Goal: Find specific page/section: Locate a particular part of the current website

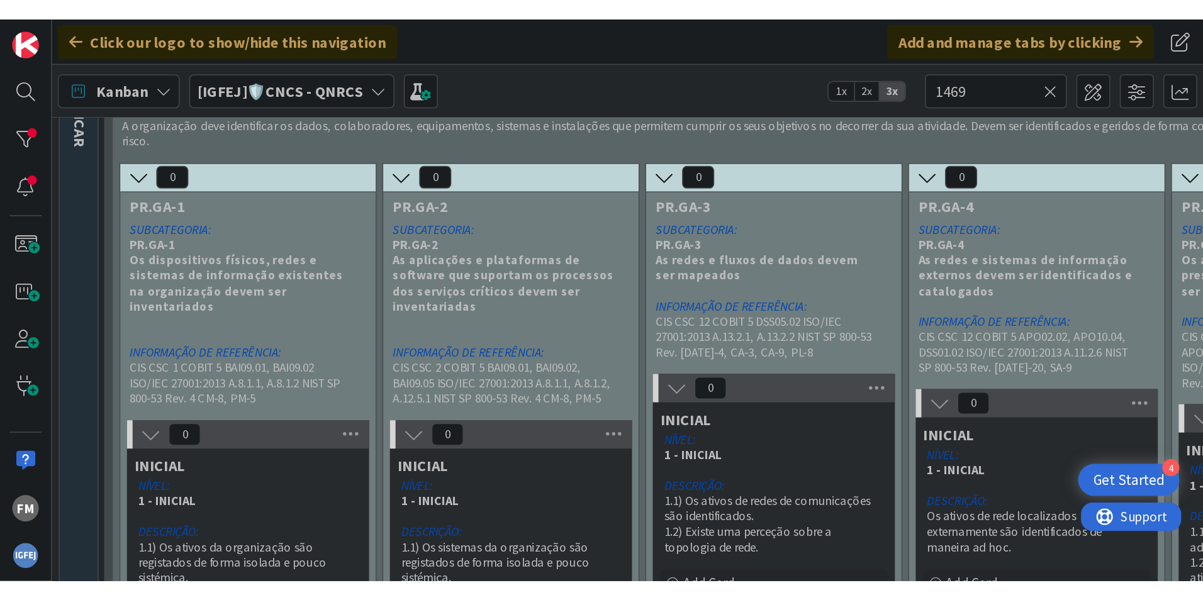
scroll to position [126, 0]
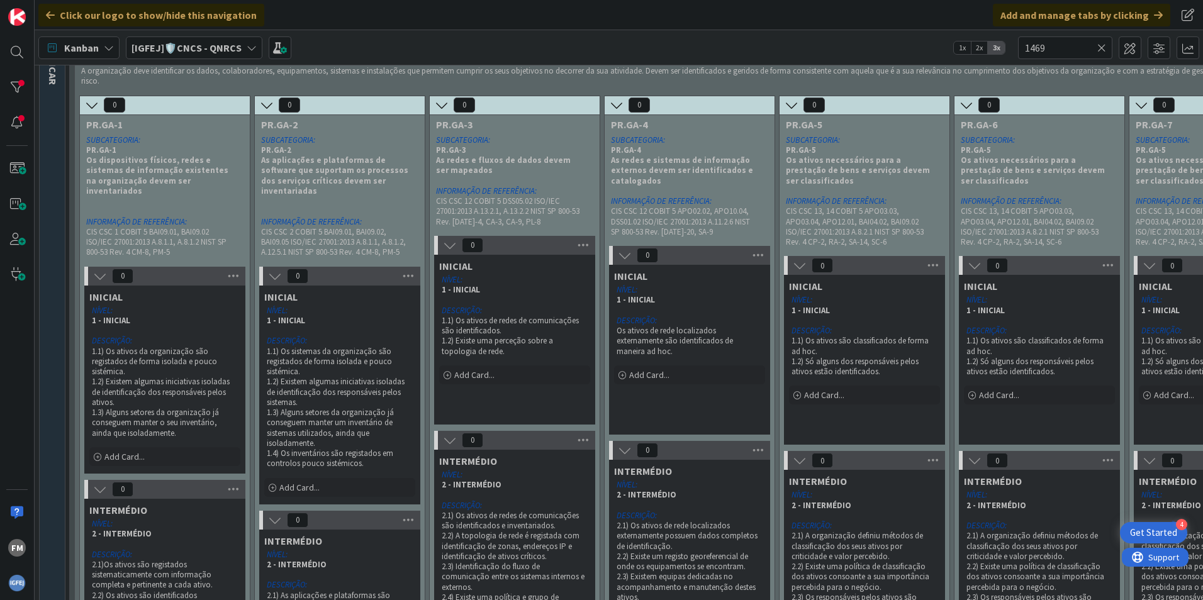
click at [201, 49] on b "[IGFEJ]🛡️CNCS - QNRCS" at bounding box center [186, 48] width 110 height 13
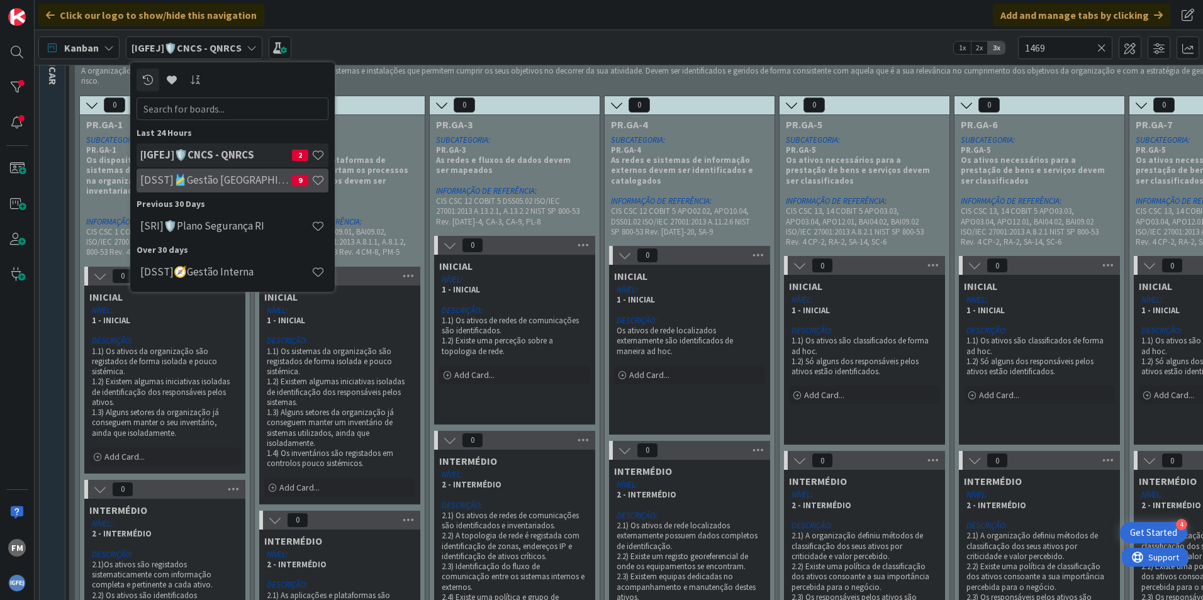
click at [253, 178] on h4 "[DSST]🎽Gestão [GEOGRAPHIC_DATA]" at bounding box center [216, 180] width 152 height 13
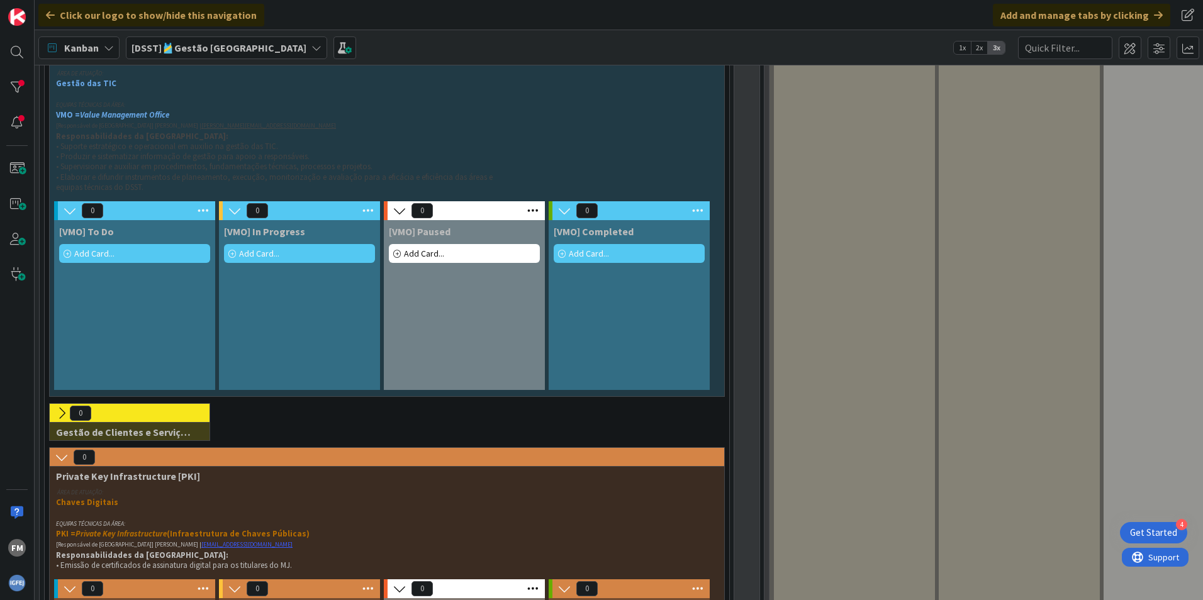
scroll to position [2833, 0]
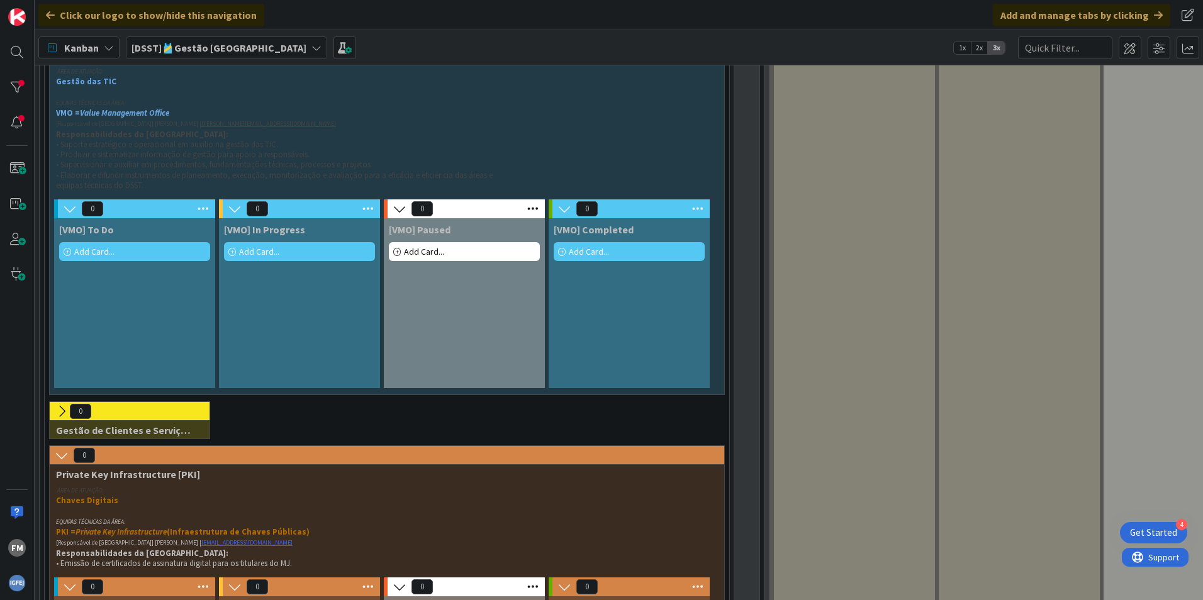
click at [57, 373] on icon at bounding box center [62, 411] width 14 height 14
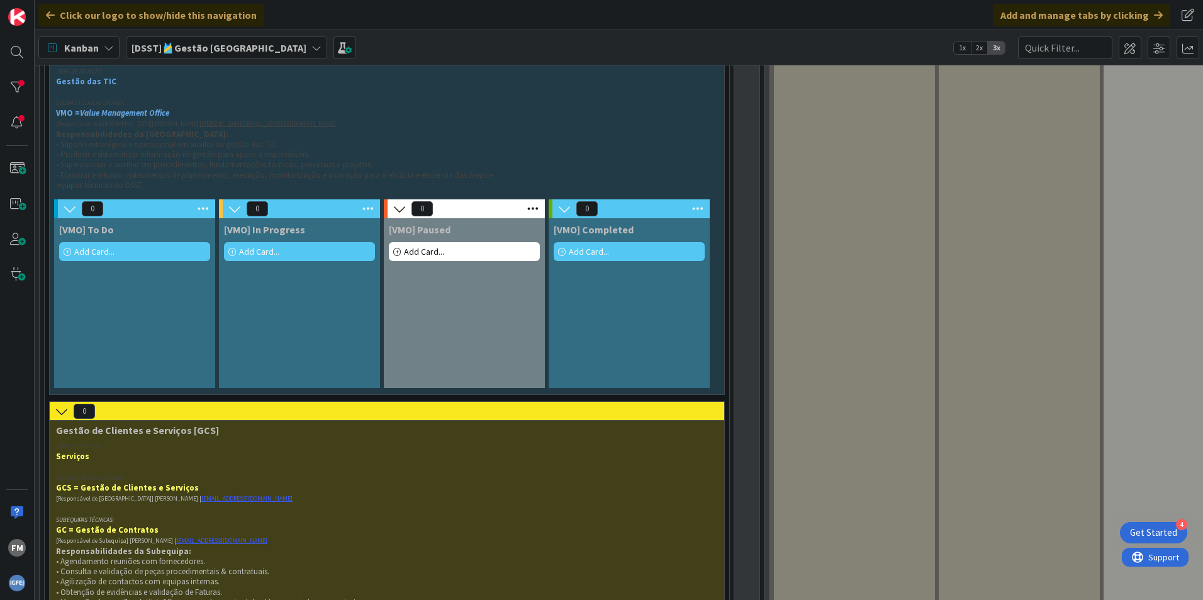
click at [57, 373] on icon at bounding box center [62, 411] width 14 height 14
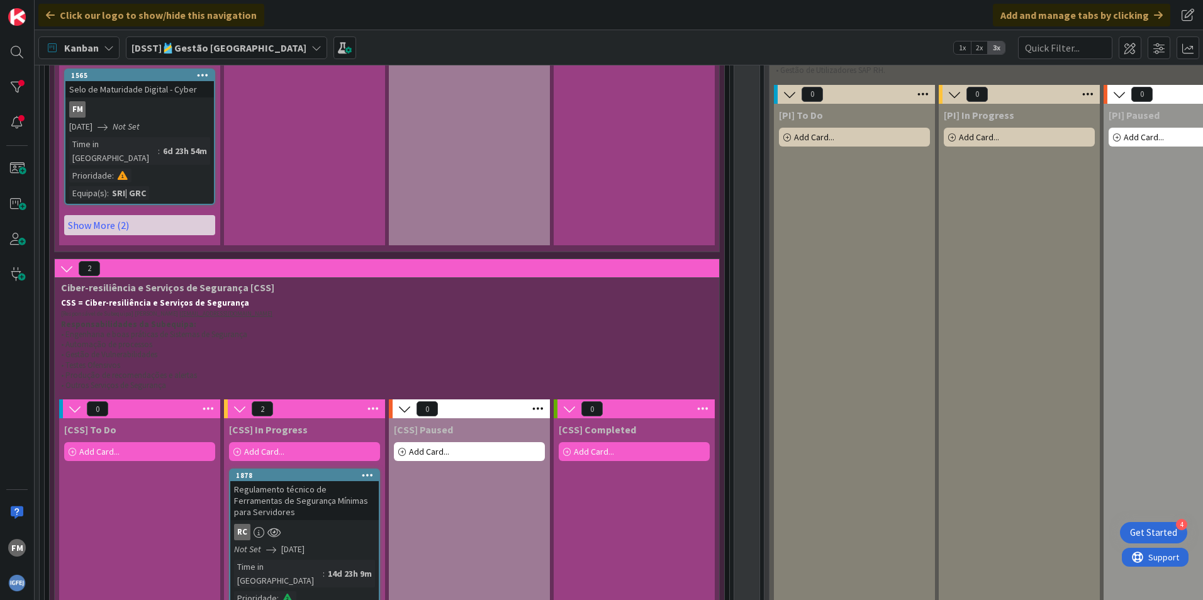
scroll to position [1638, 0]
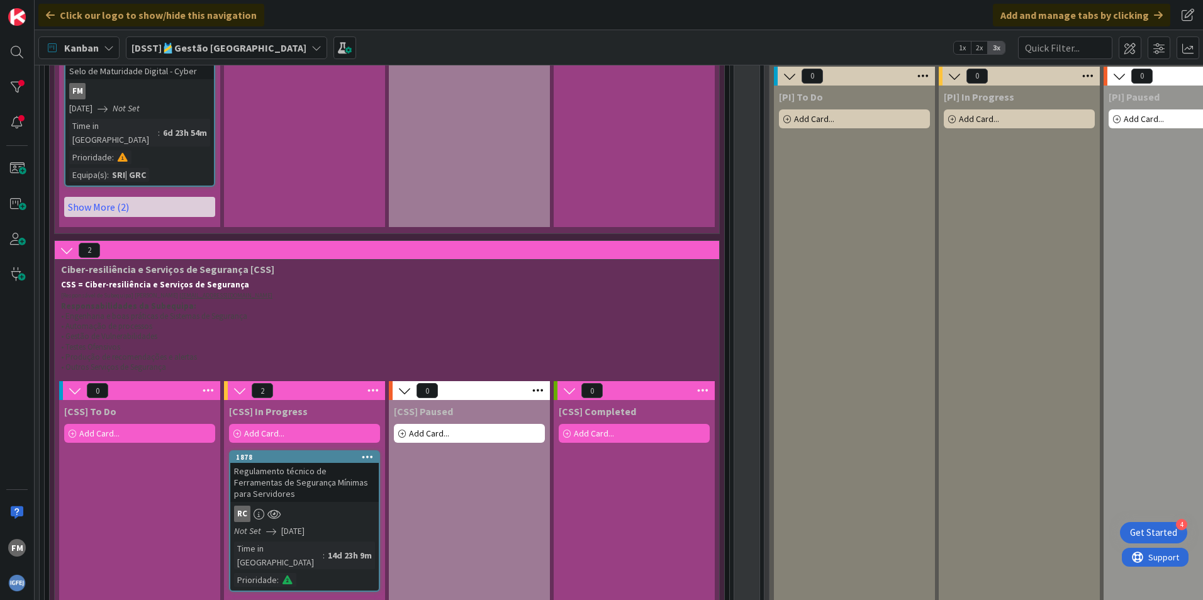
click at [296, 373] on div "RC" at bounding box center [304, 514] width 148 height 16
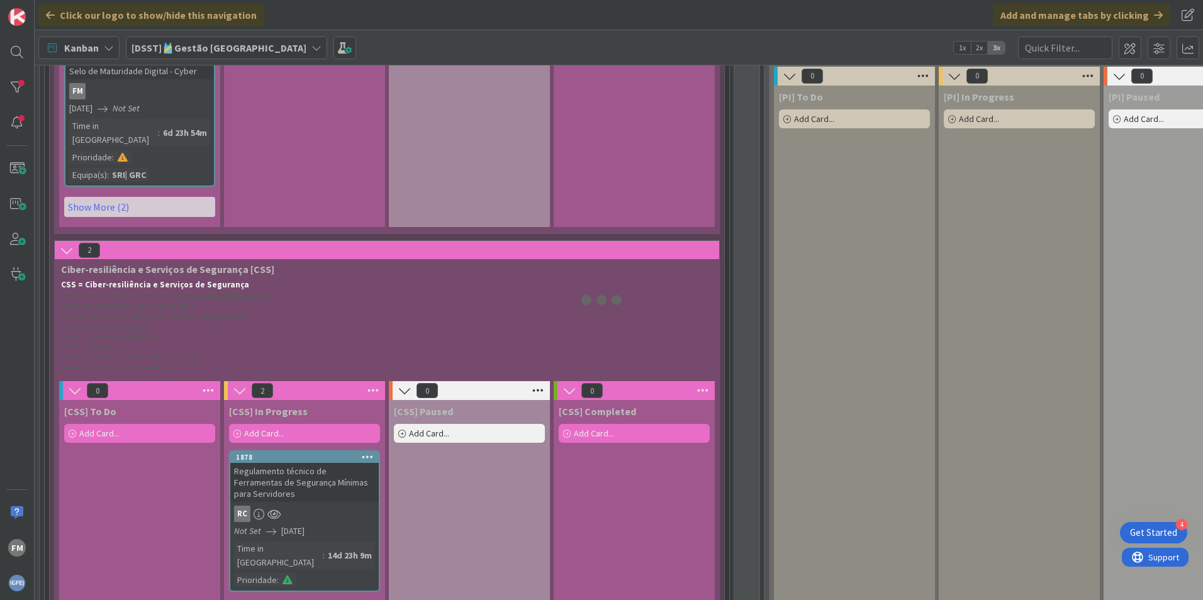
click at [296, 352] on div at bounding box center [601, 300] width 1203 height 600
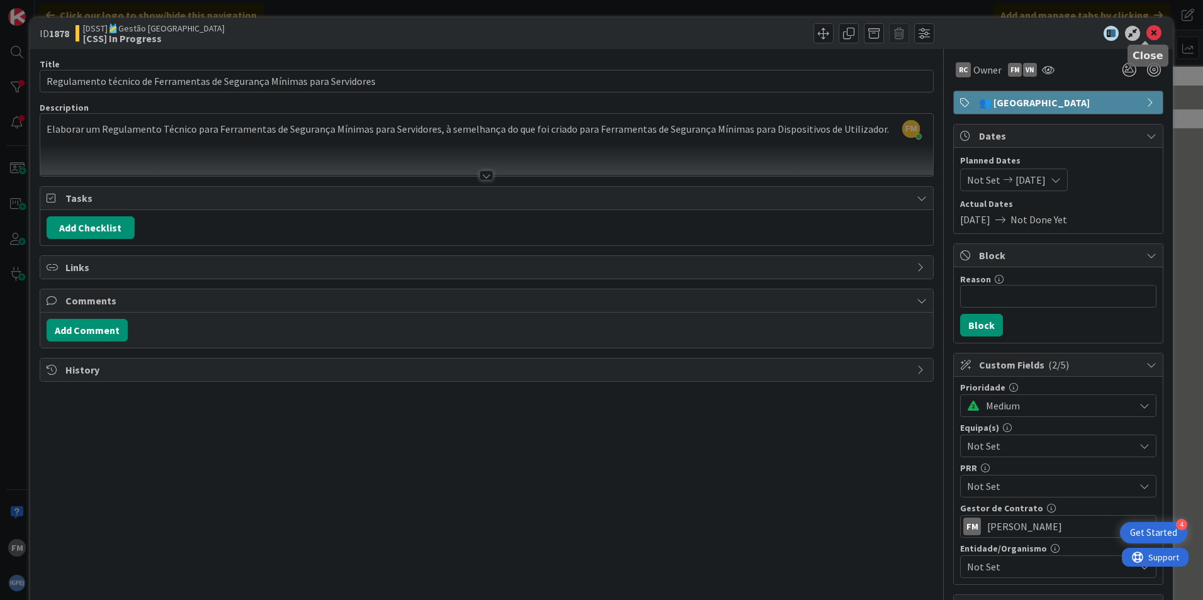
click at [799, 30] on icon at bounding box center [1153, 33] width 15 height 15
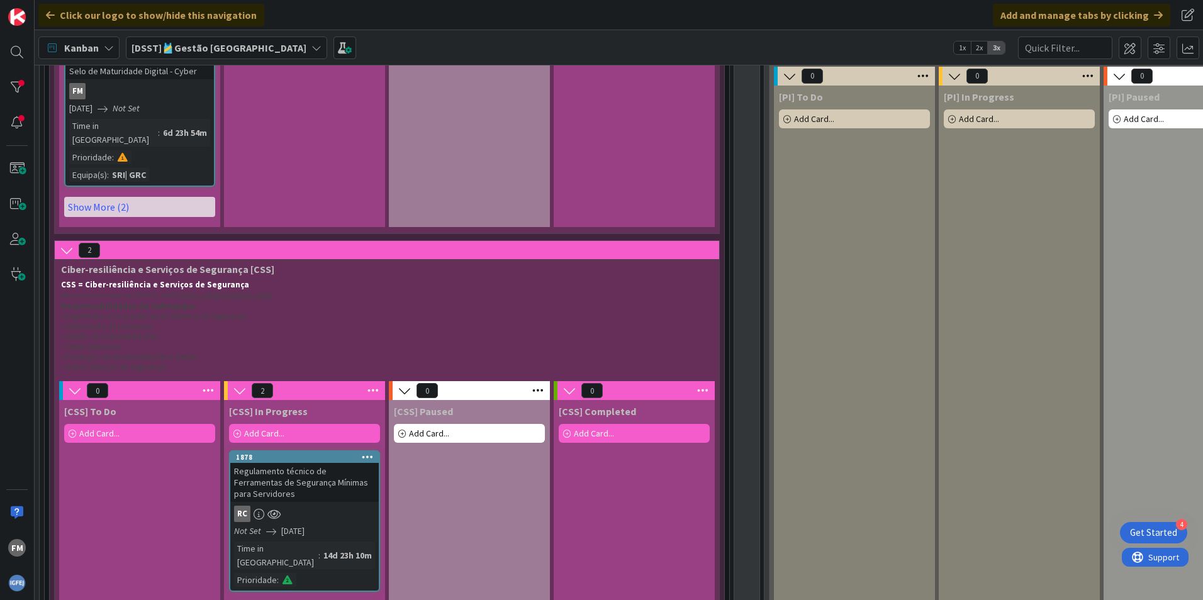
click at [365, 373] on icon at bounding box center [368, 456] width 12 height 9
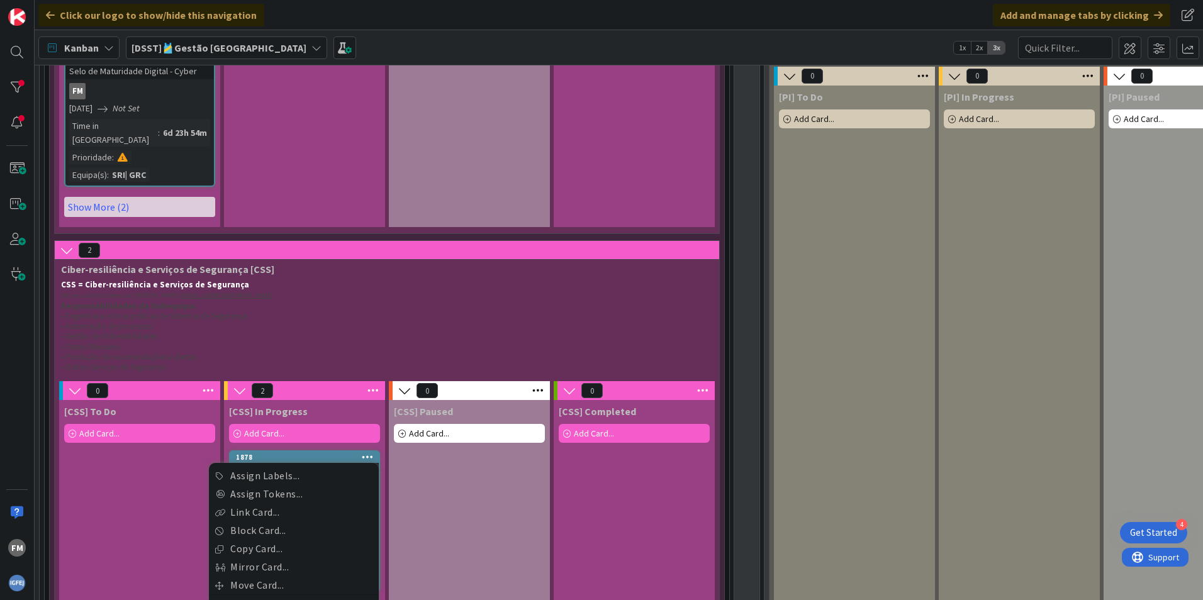
click at [274, 311] on p "• Engenharia e boas práticas de Sistemas de Segurança" at bounding box center [384, 316] width 647 height 10
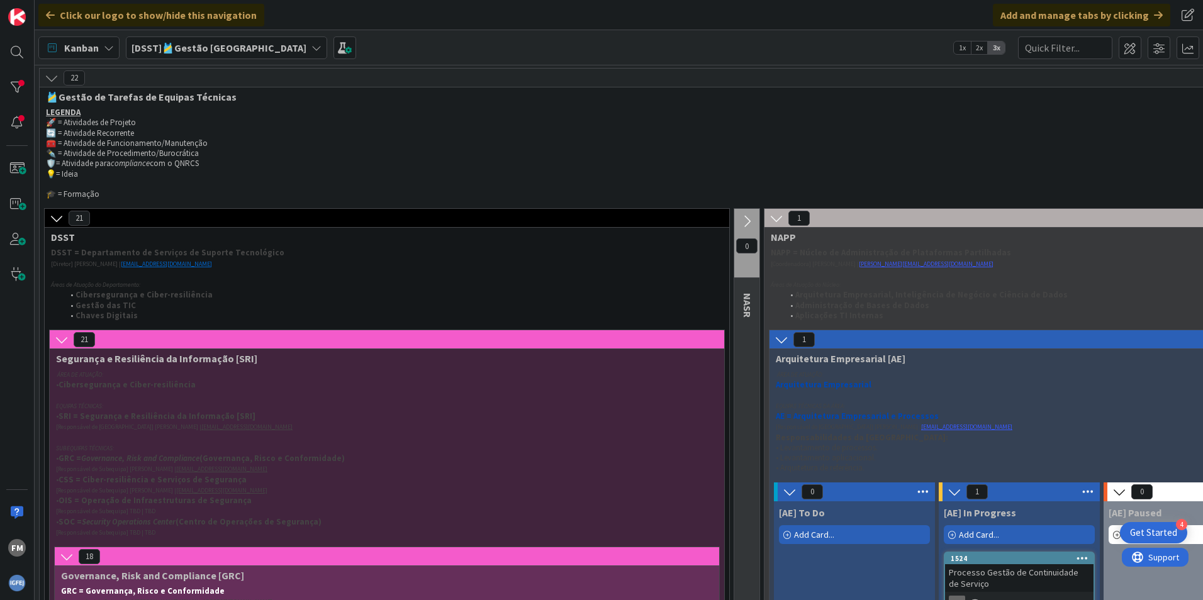
click at [231, 39] on div "[DSST]🎽Gestão [GEOGRAPHIC_DATA]" at bounding box center [226, 47] width 201 height 23
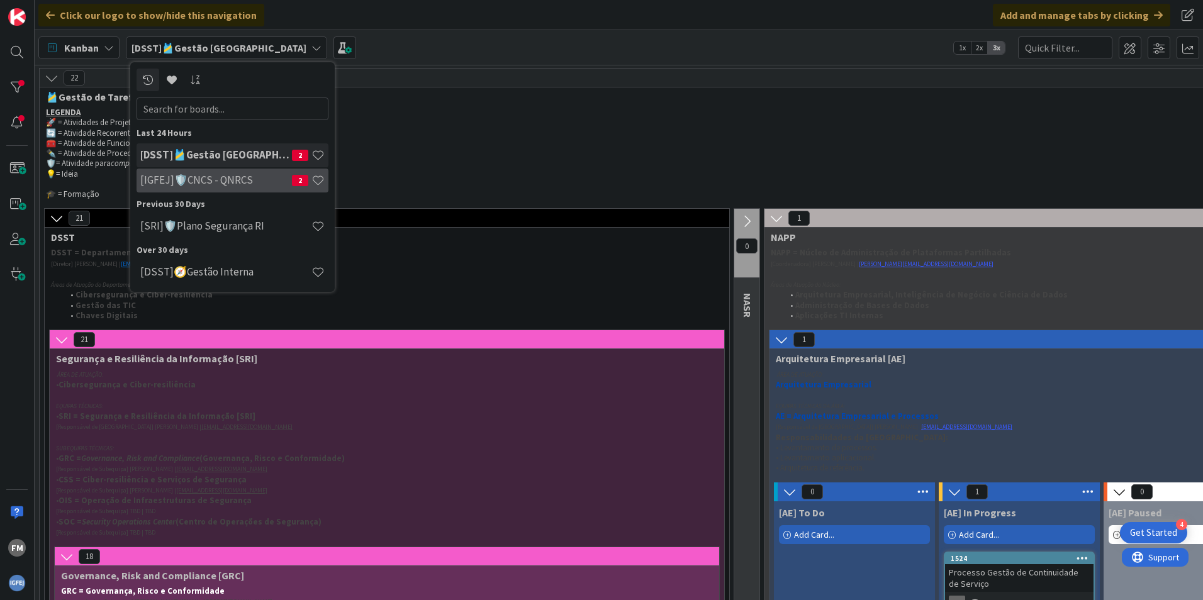
click at [228, 174] on h4 "[IGFEJ]🛡️CNCS - QNRCS" at bounding box center [216, 180] width 152 height 13
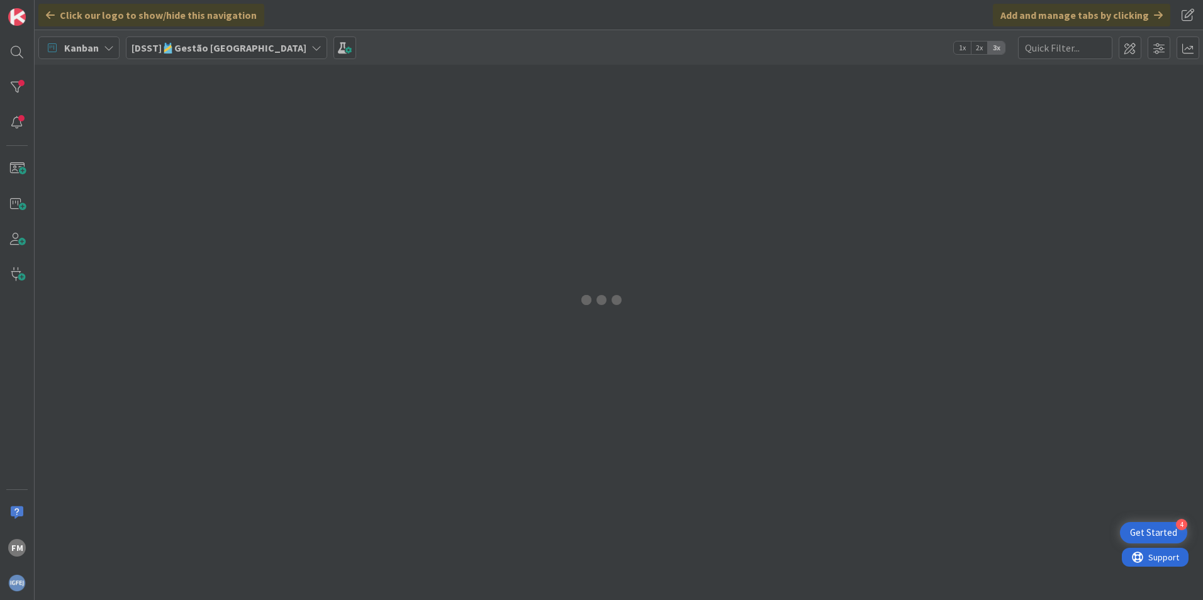
type input "1469"
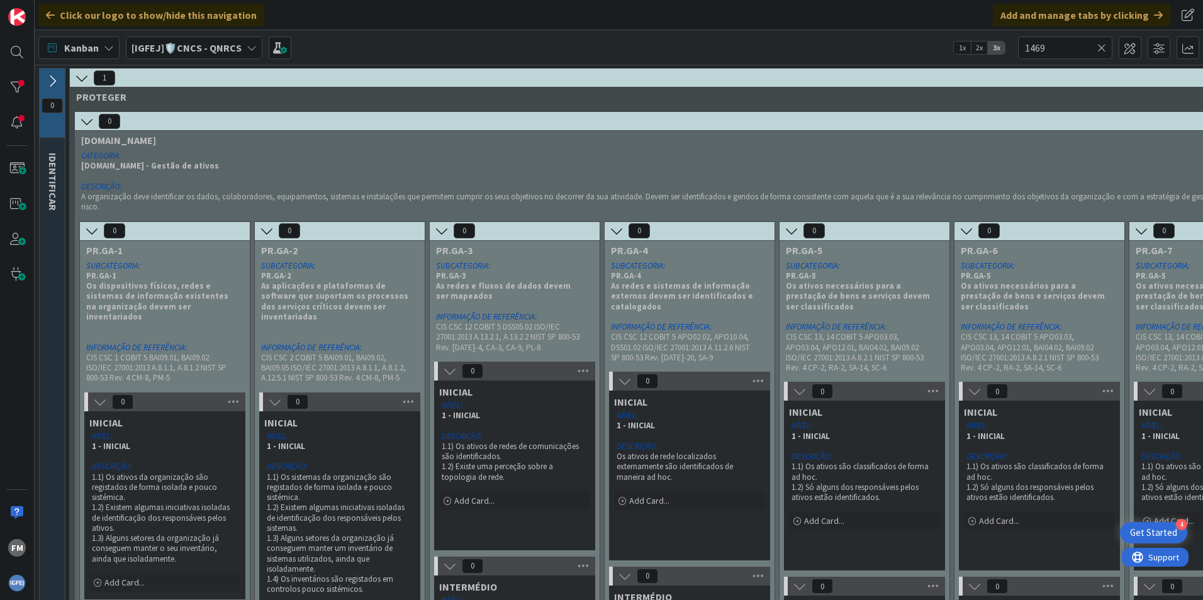
click at [58, 76] on icon at bounding box center [52, 81] width 14 height 14
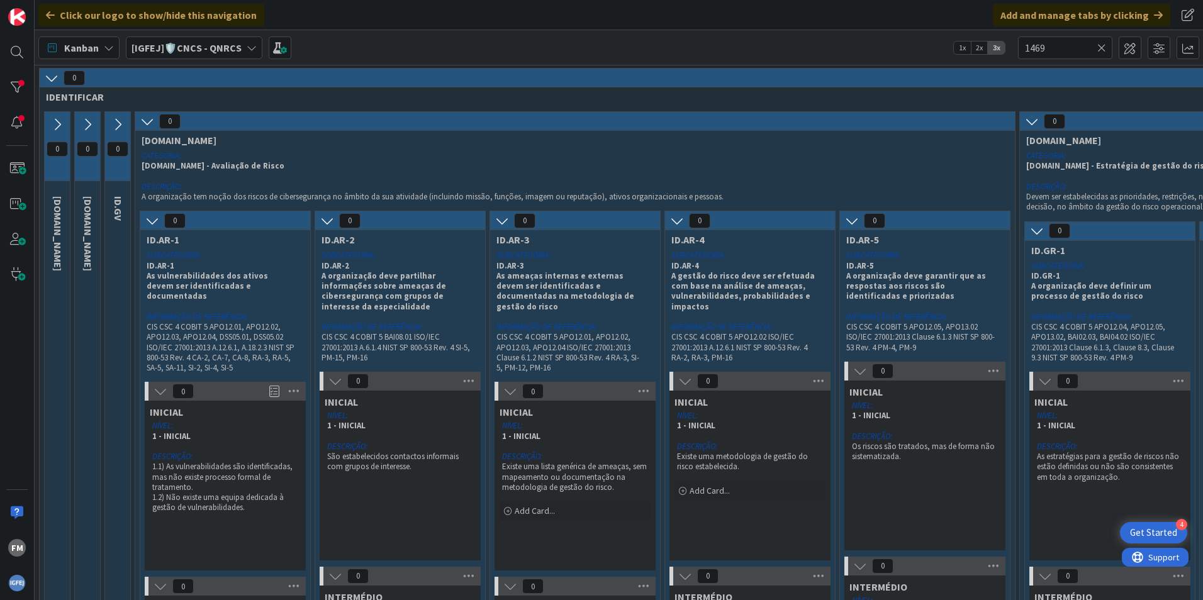
click at [52, 78] on icon at bounding box center [52, 78] width 14 height 14
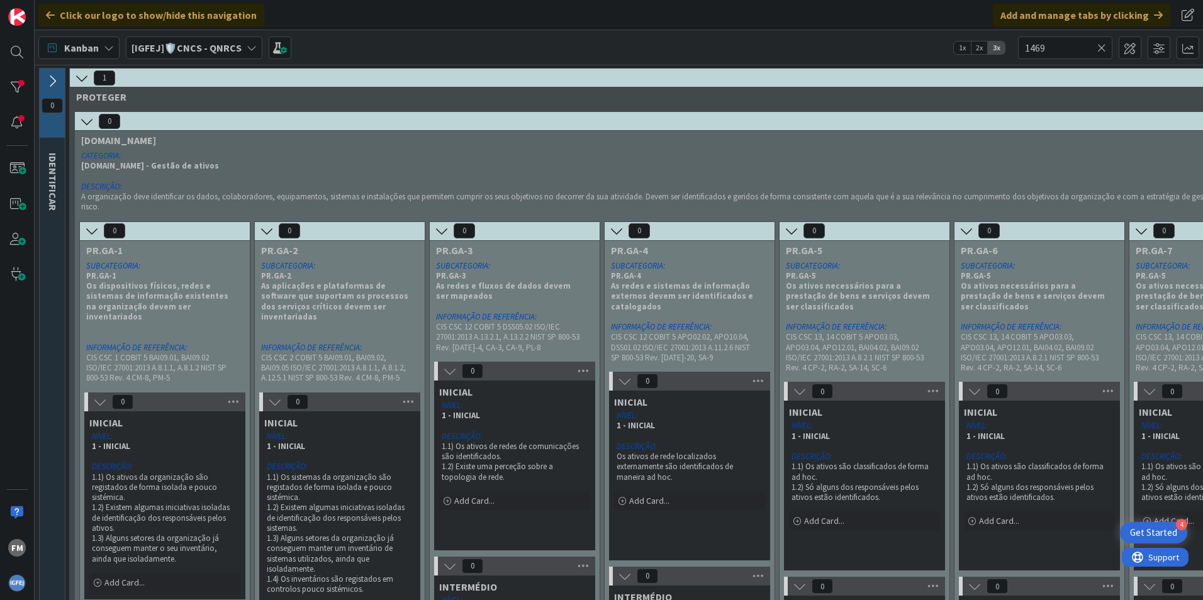
click at [52, 78] on icon at bounding box center [52, 81] width 14 height 14
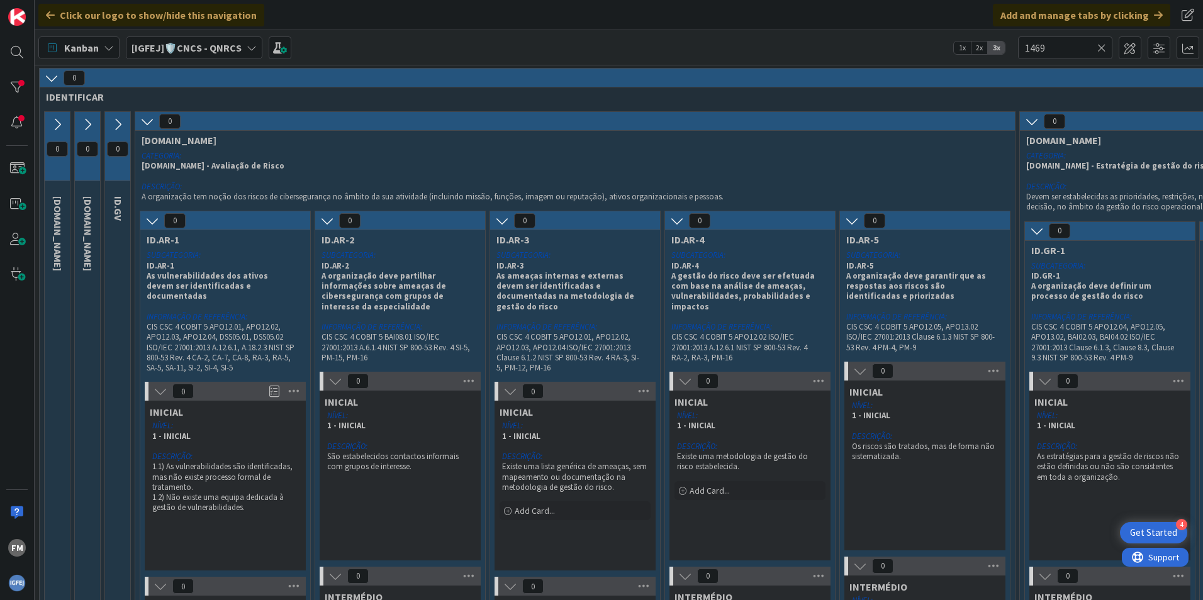
click at [51, 78] on icon at bounding box center [52, 78] width 14 height 14
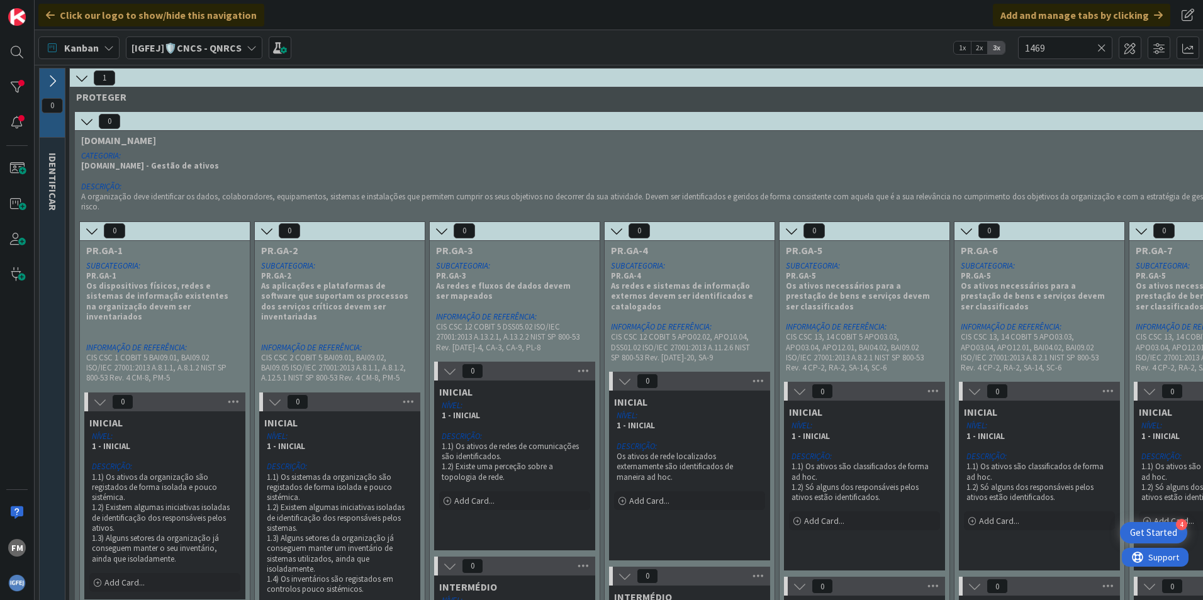
click at [51, 78] on icon at bounding box center [52, 81] width 14 height 14
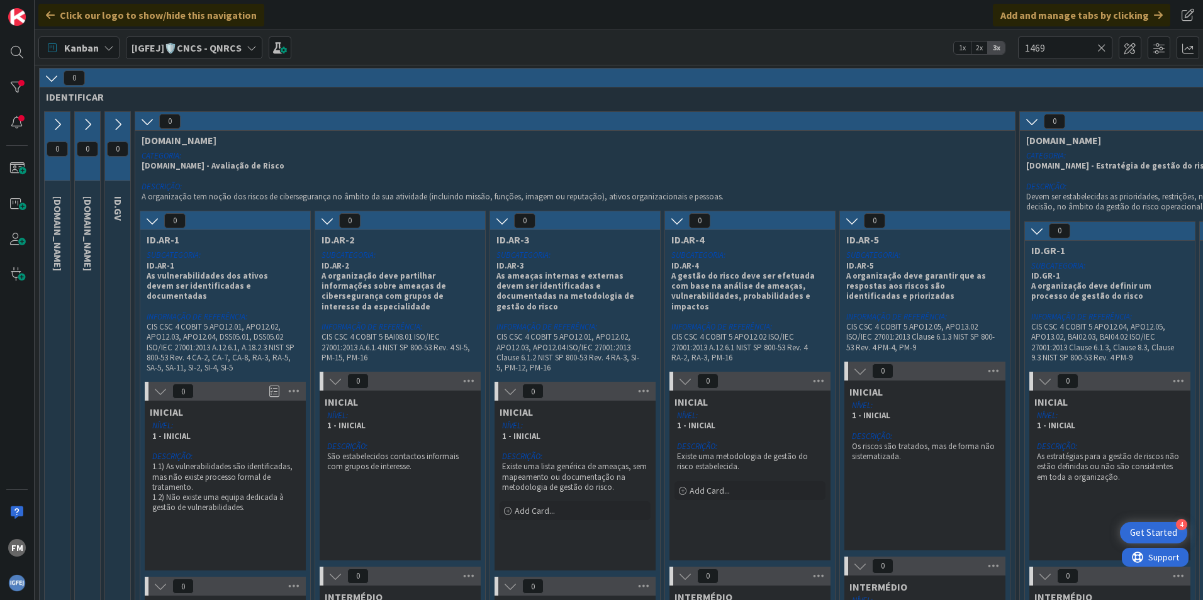
click at [143, 120] on icon at bounding box center [147, 121] width 14 height 14
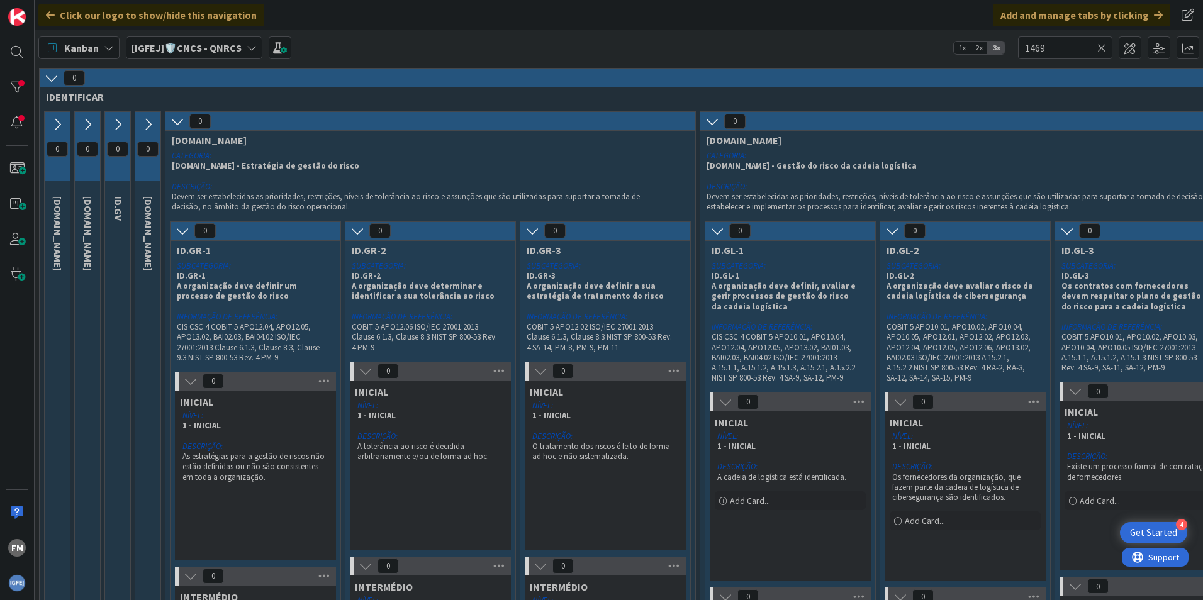
click at [169, 123] on div "0" at bounding box center [430, 121] width 530 height 19
click at [179, 118] on icon at bounding box center [177, 121] width 14 height 14
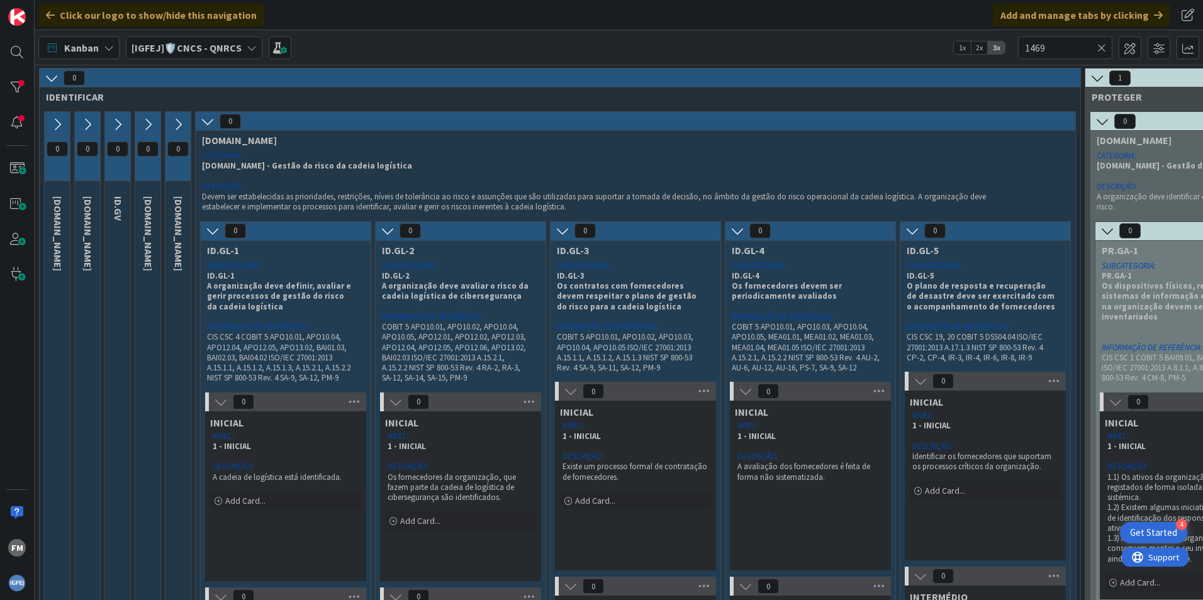
click at [207, 119] on icon at bounding box center [208, 121] width 14 height 14
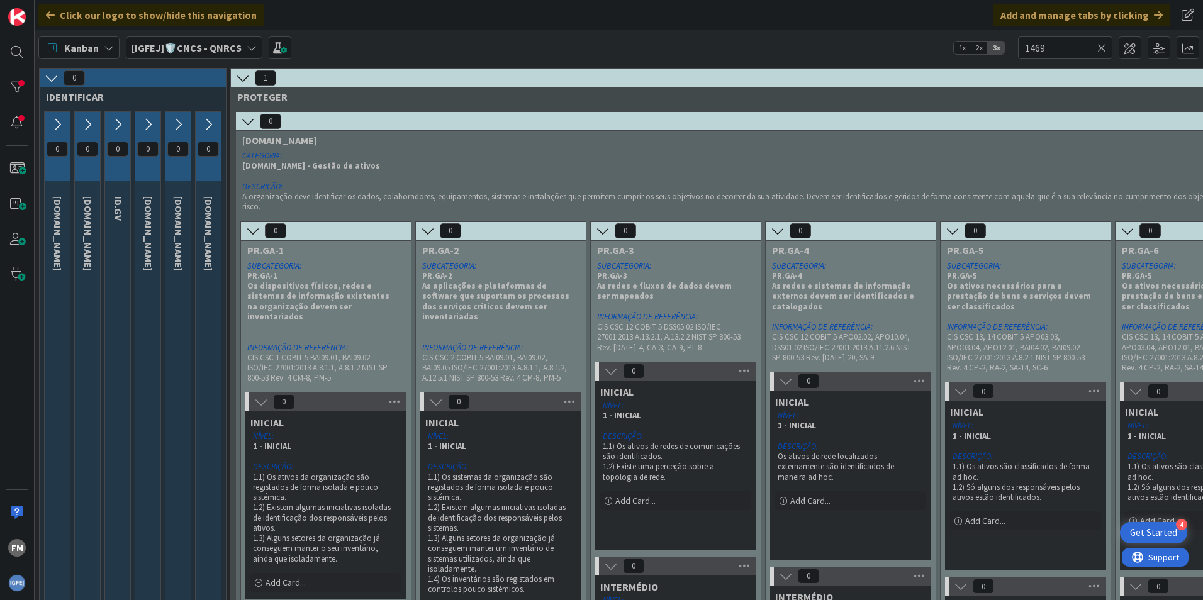
click at [246, 75] on icon at bounding box center [243, 78] width 14 height 14
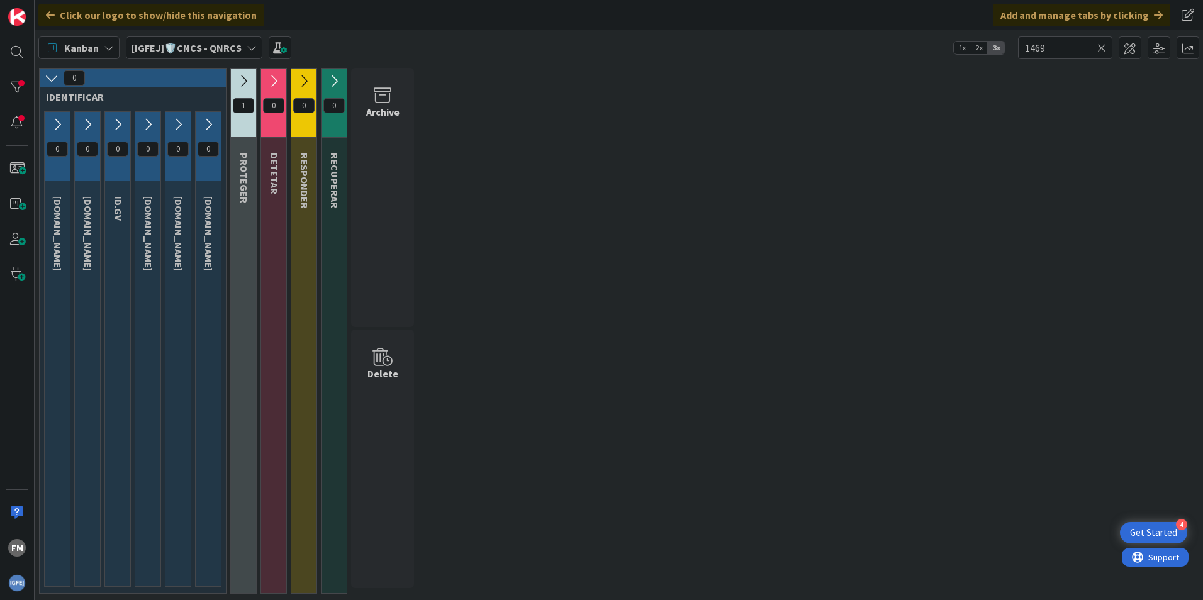
click at [243, 78] on icon at bounding box center [243, 81] width 14 height 14
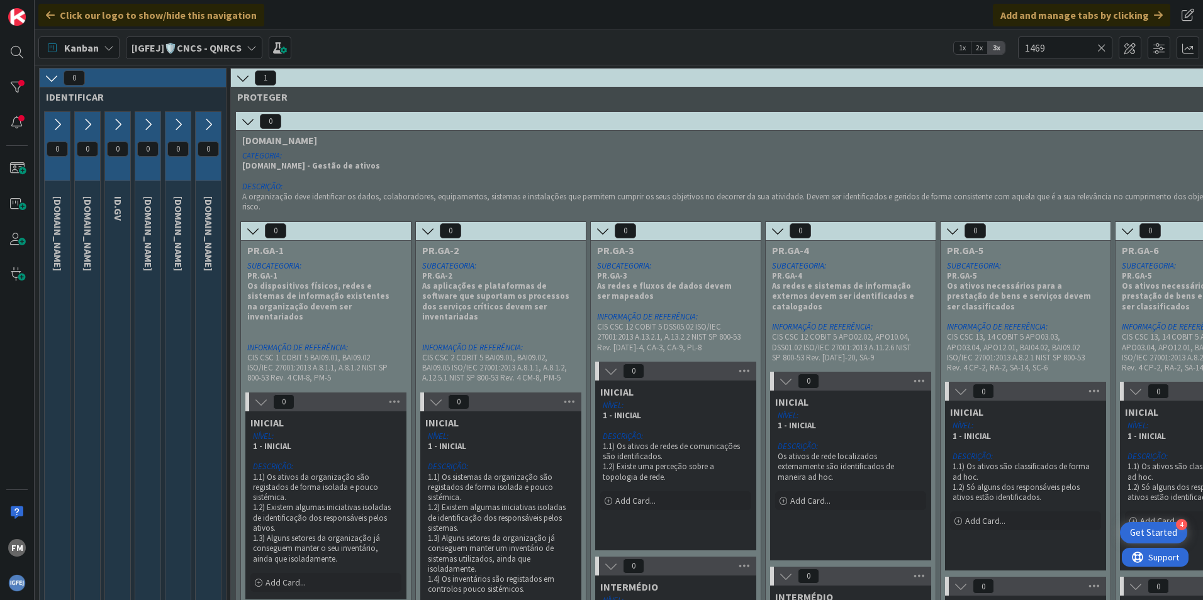
click at [243, 78] on icon at bounding box center [243, 78] width 14 height 14
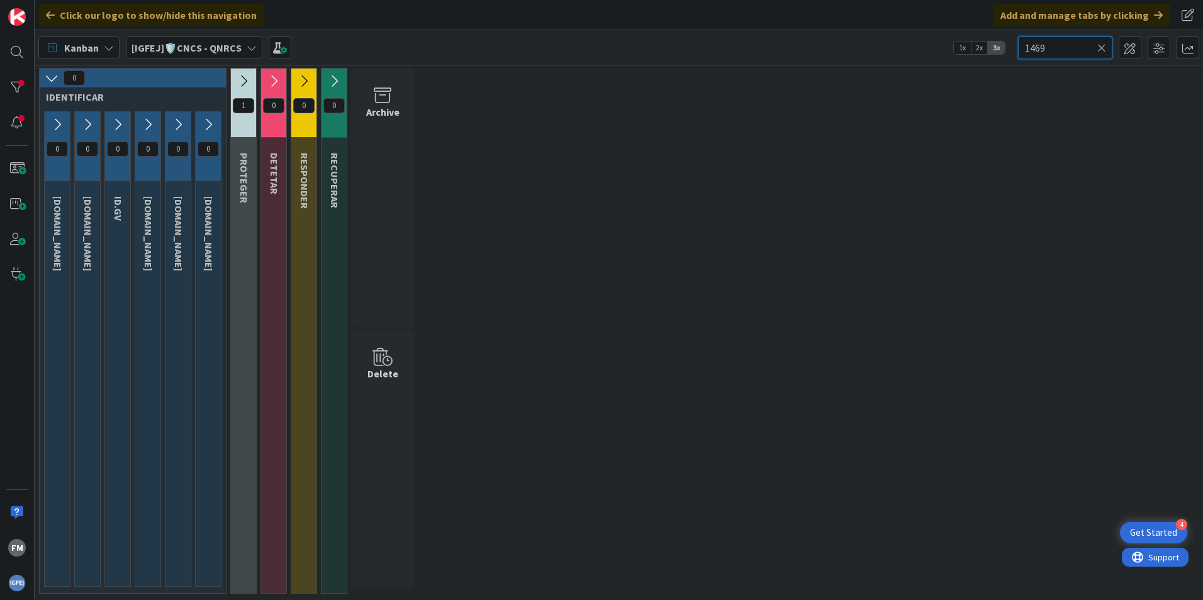
drag, startPoint x: 1065, startPoint y: 48, endPoint x: 959, endPoint y: 38, distance: 106.7
click at [799, 37] on div "Kanban [IGFEJ]🛡️CNCS - QNRCS 1x 2x 3x 1469" at bounding box center [619, 47] width 1168 height 35
click at [243, 75] on icon at bounding box center [243, 81] width 14 height 14
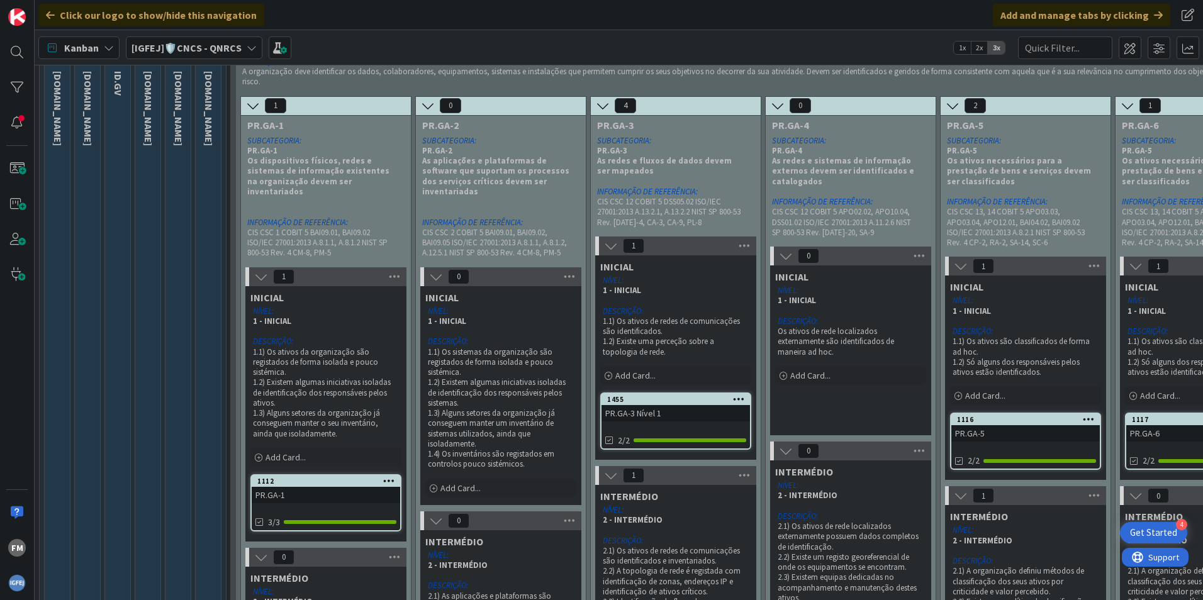
scroll to position [126, 0]
click at [312, 373] on div "PR.GA-1" at bounding box center [326, 494] width 148 height 16
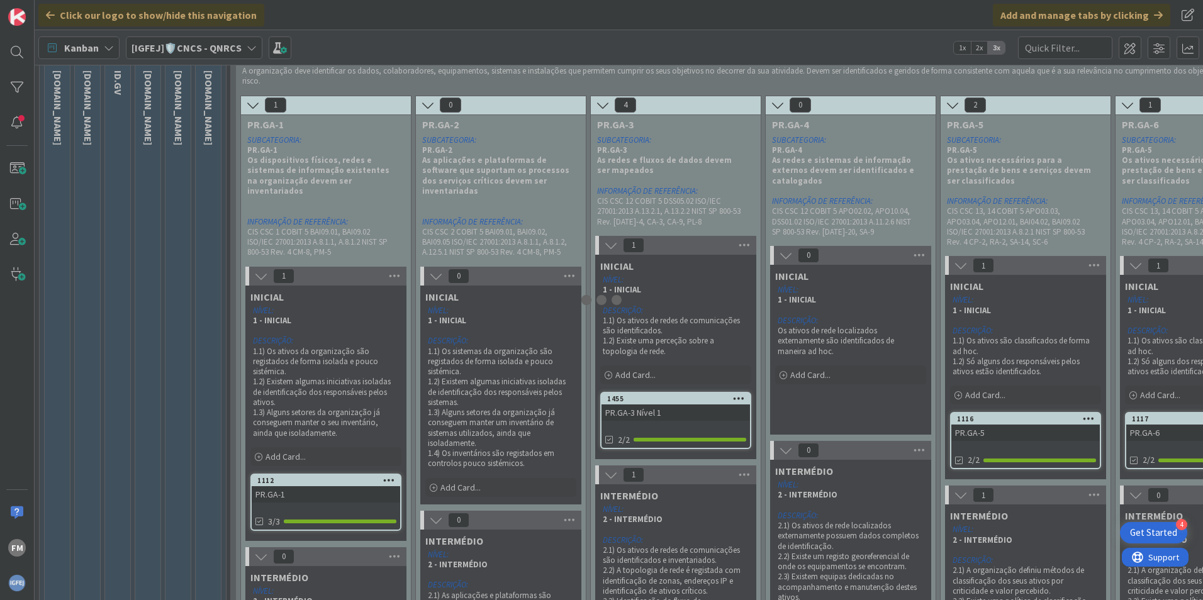
click at [312, 373] on div at bounding box center [601, 300] width 1203 height 600
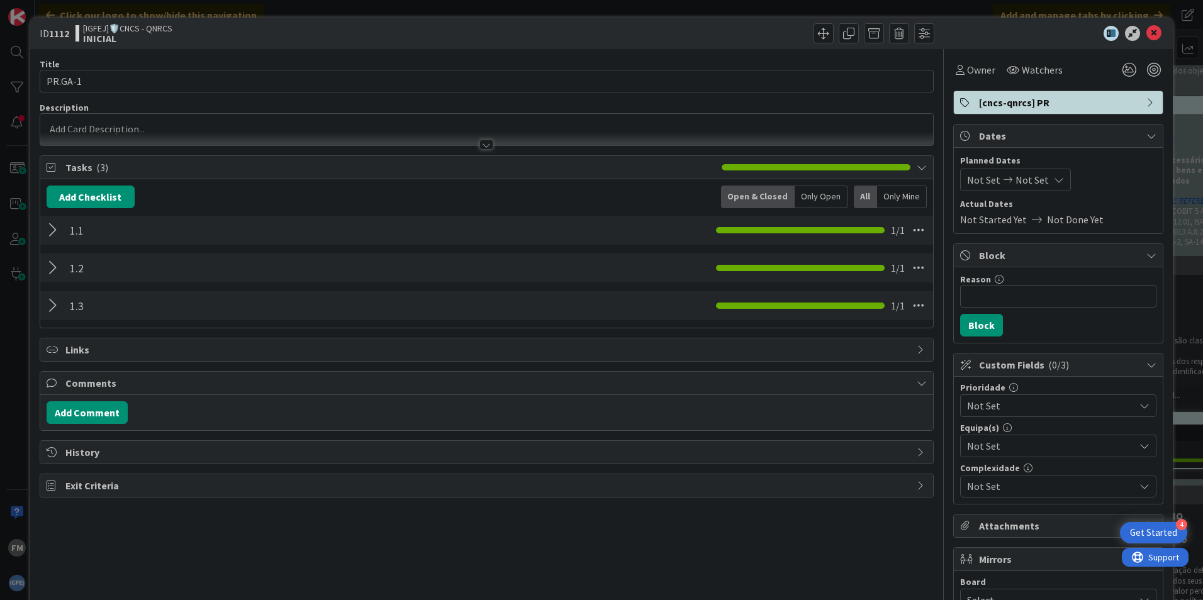
click at [52, 226] on div at bounding box center [55, 230] width 16 height 23
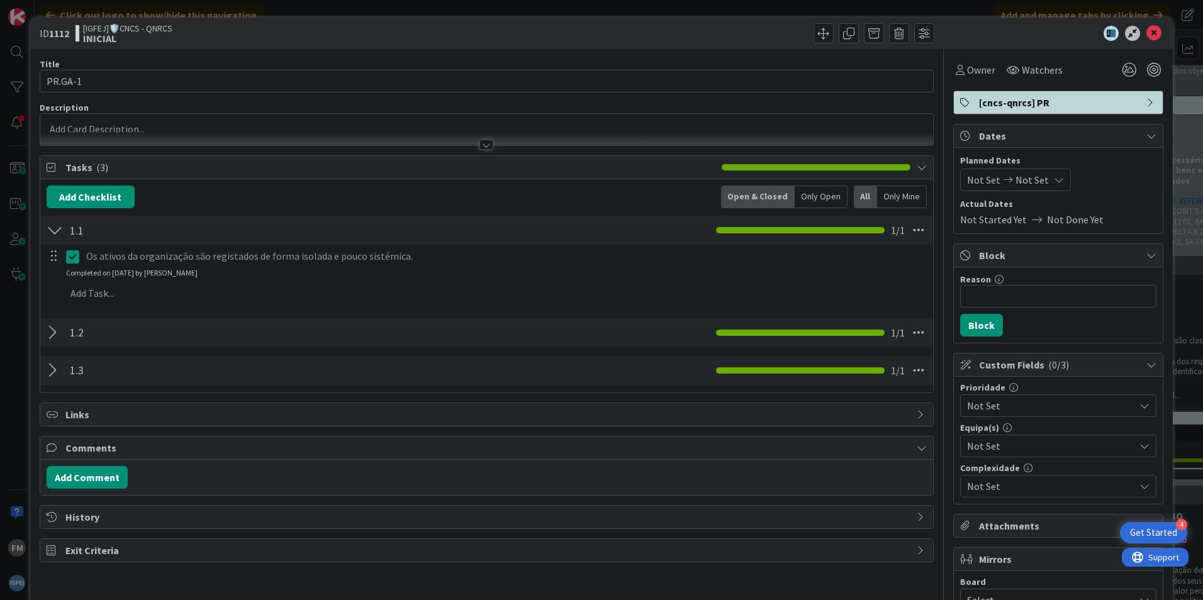
click at [47, 330] on div at bounding box center [55, 332] width 16 height 23
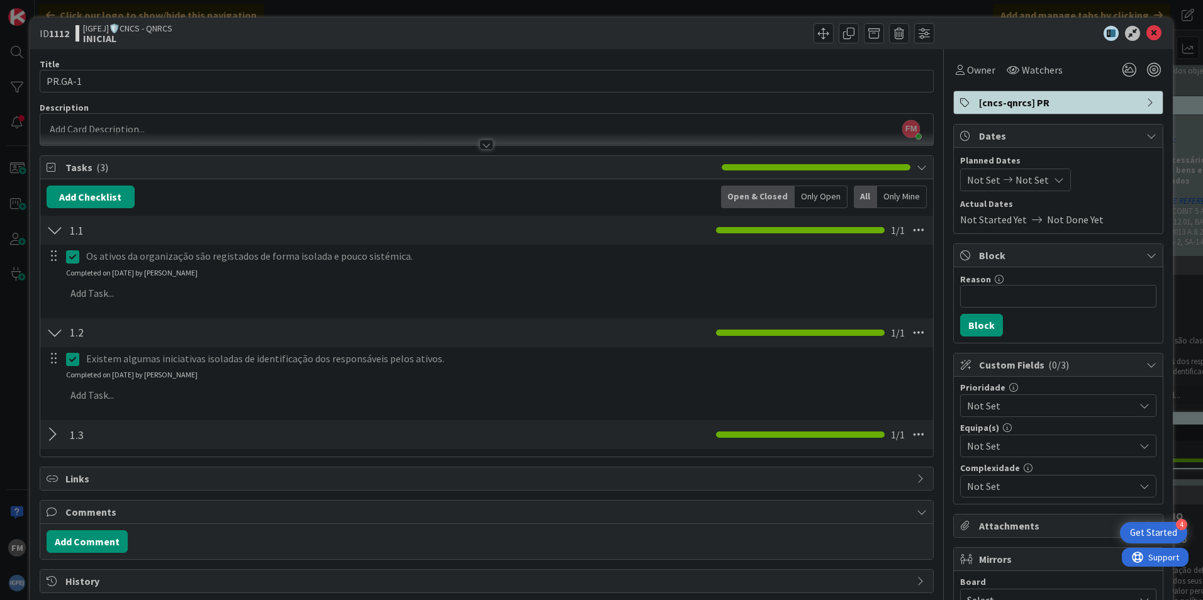
click at [47, 373] on div at bounding box center [55, 434] width 16 height 23
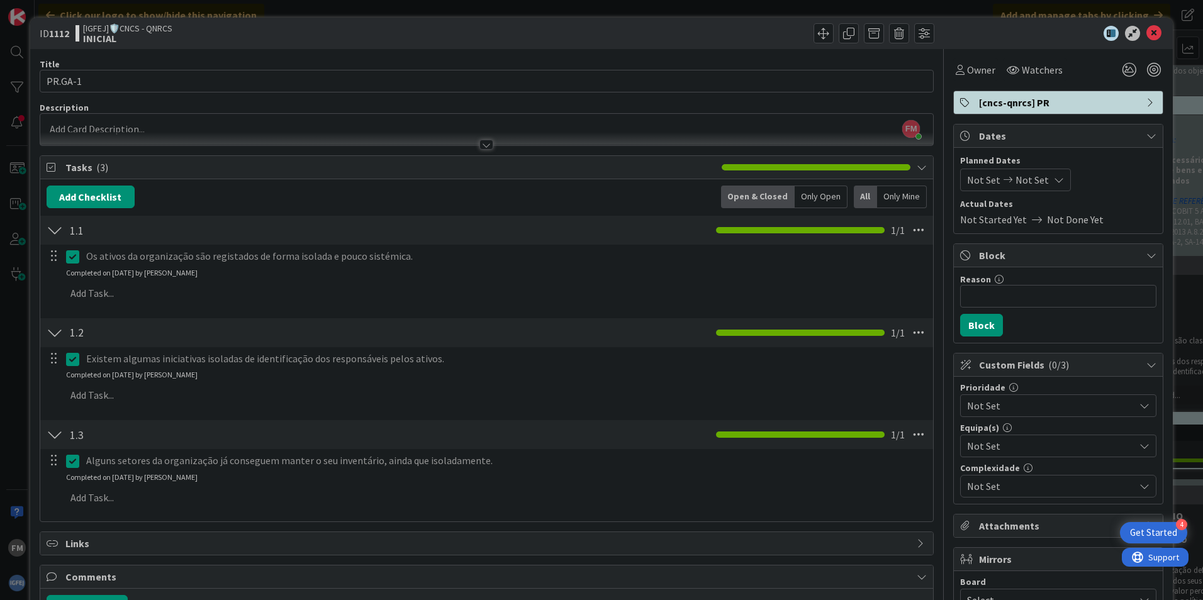
click at [56, 373] on div at bounding box center [55, 434] width 16 height 23
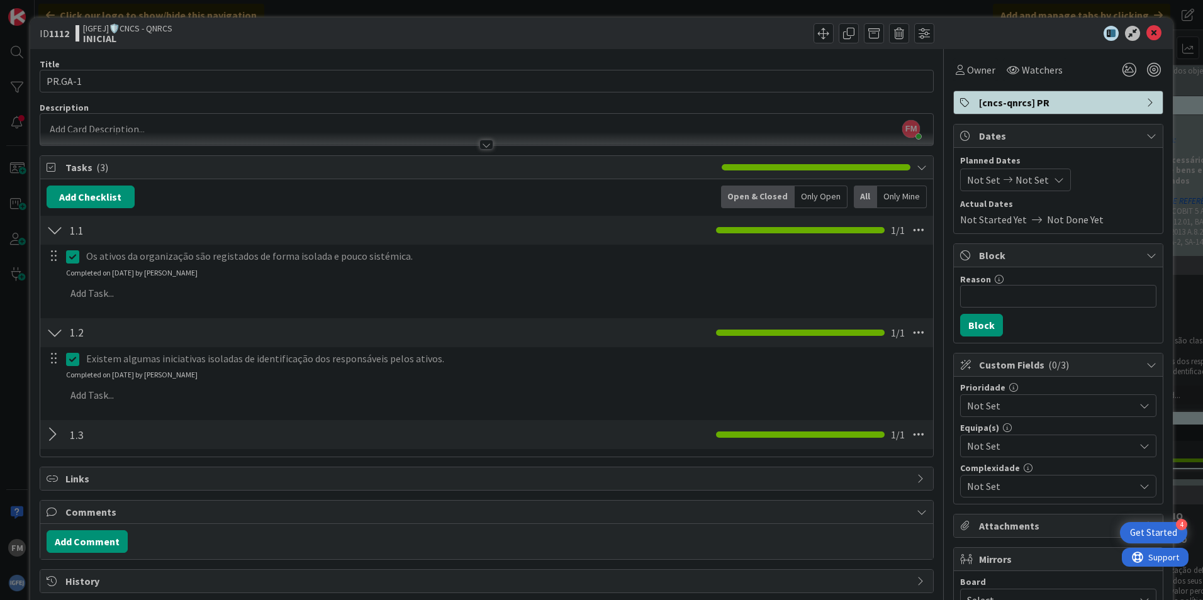
click at [54, 336] on div at bounding box center [55, 332] width 16 height 23
